Goal: Find contact information: Find contact information

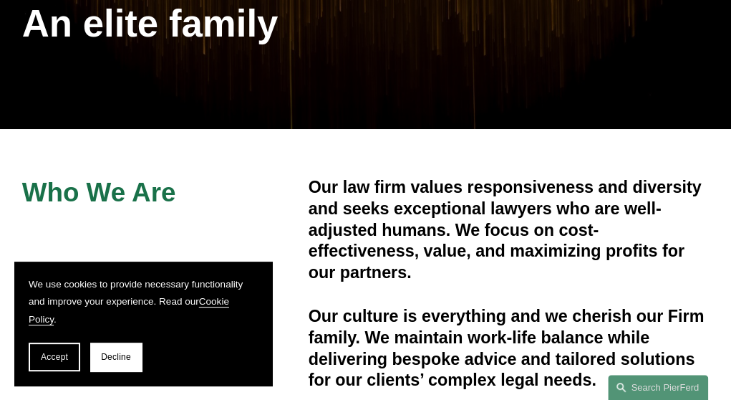
scroll to position [430, 0]
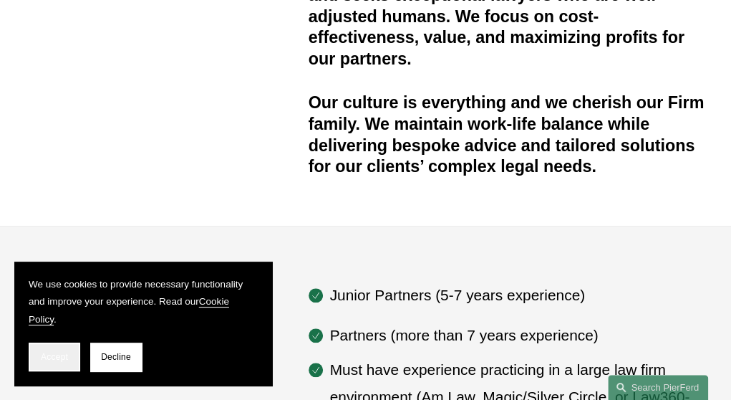
click at [47, 352] on span "Accept" at bounding box center [54, 357] width 27 height 10
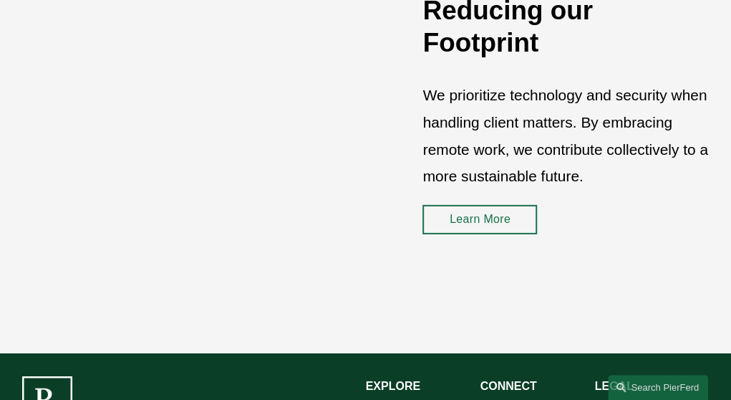
scroll to position [1949, 0]
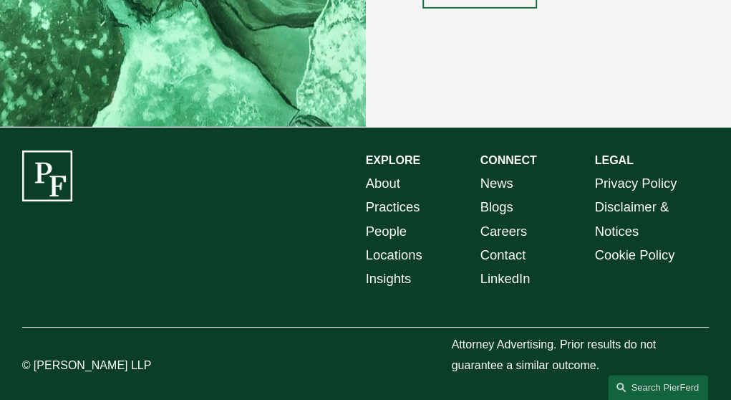
click at [405, 251] on link "Locations" at bounding box center [394, 255] width 57 height 24
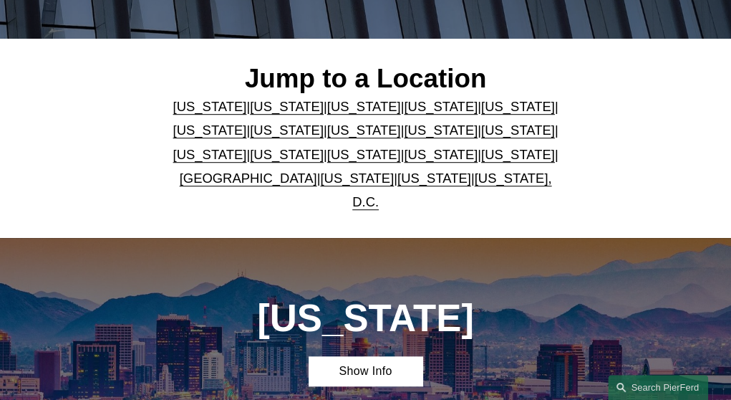
scroll to position [295, 0]
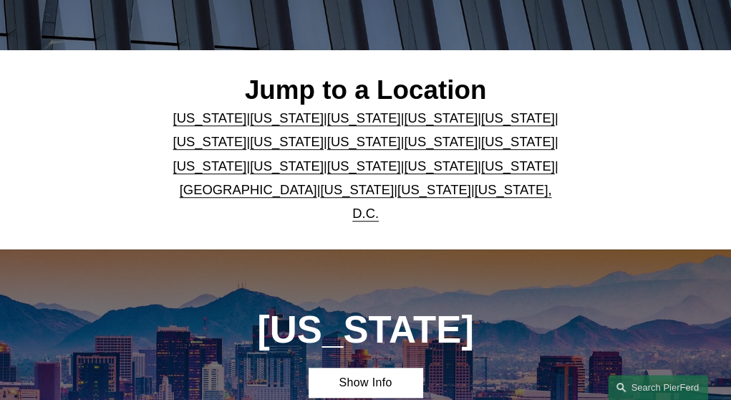
click at [269, 120] on link "[US_STATE]" at bounding box center [287, 117] width 74 height 15
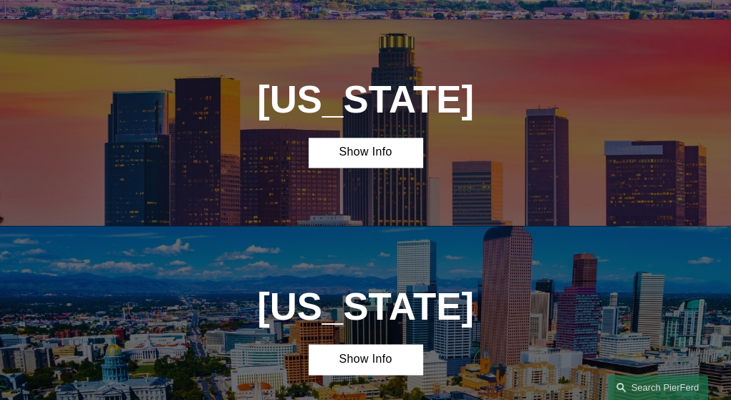
scroll to position [734, 0]
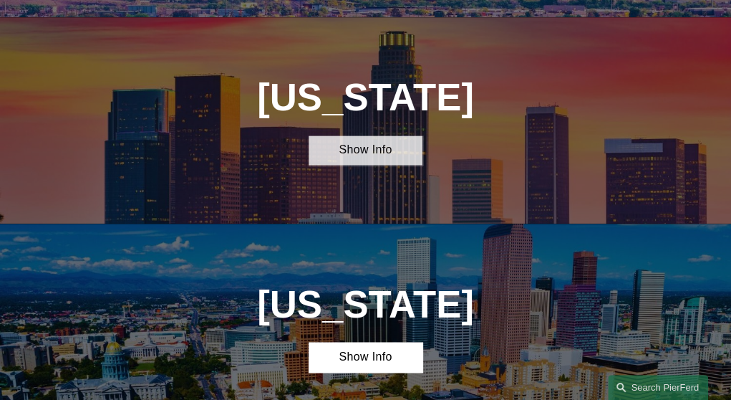
click at [379, 136] on link "Show Info" at bounding box center [366, 149] width 115 height 29
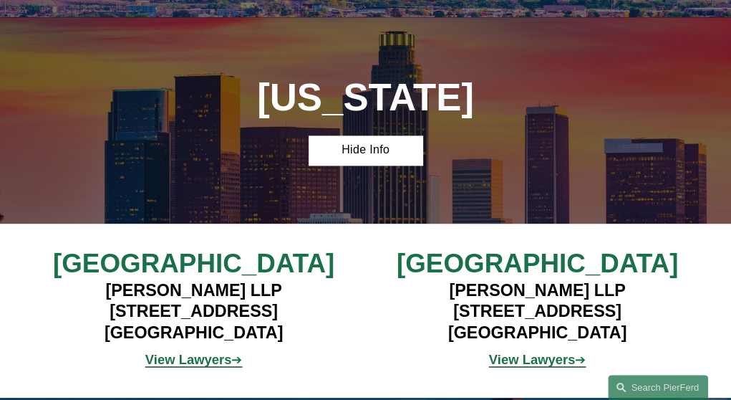
drag, startPoint x: 629, startPoint y: 319, endPoint x: 447, endPoint y: 323, distance: 181.9
click at [447, 323] on h4 "[PERSON_NAME] LLP [STREET_ADDRESS]" at bounding box center [537, 312] width 286 height 64
copy h4 "[GEOGRAPHIC_DATA]"
